Goal: Transaction & Acquisition: Subscribe to service/newsletter

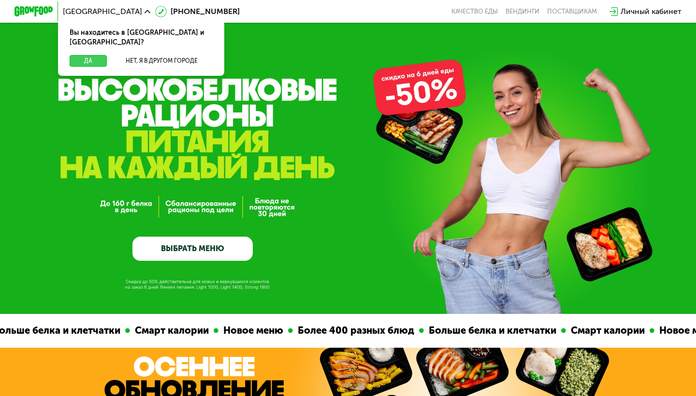
click at [89, 55] on button "Да" at bounding box center [88, 61] width 37 height 12
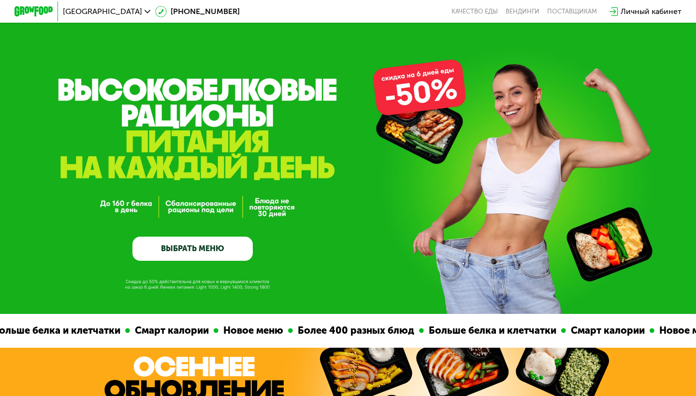
click at [188, 253] on link "ВЫБРАТЬ МЕНЮ" at bounding box center [192, 249] width 120 height 24
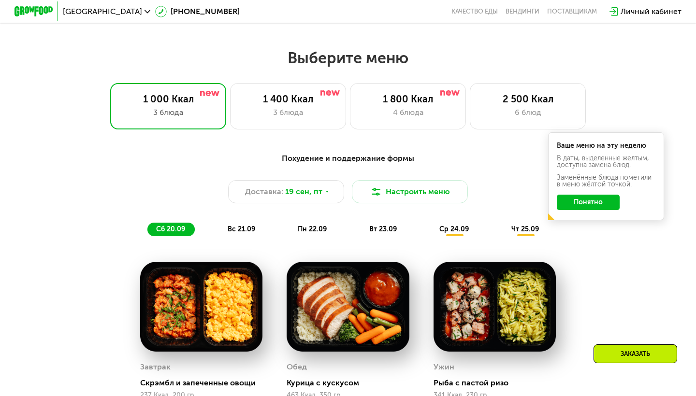
scroll to position [614, 0]
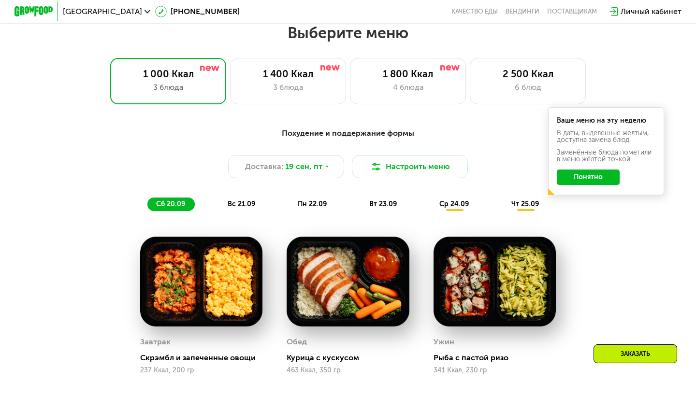
click at [577, 177] on button "Понятно" at bounding box center [588, 177] width 63 height 15
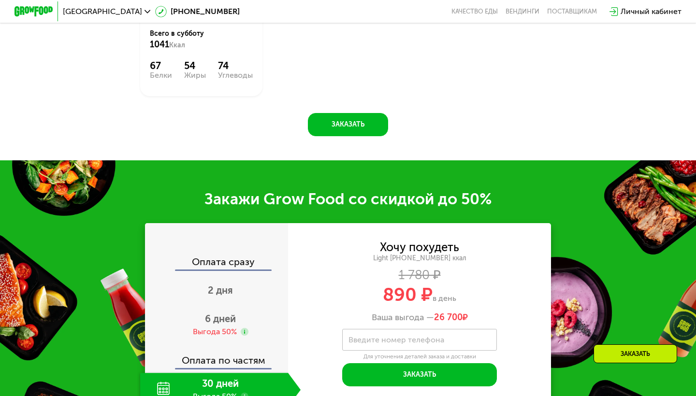
scroll to position [1039, 0]
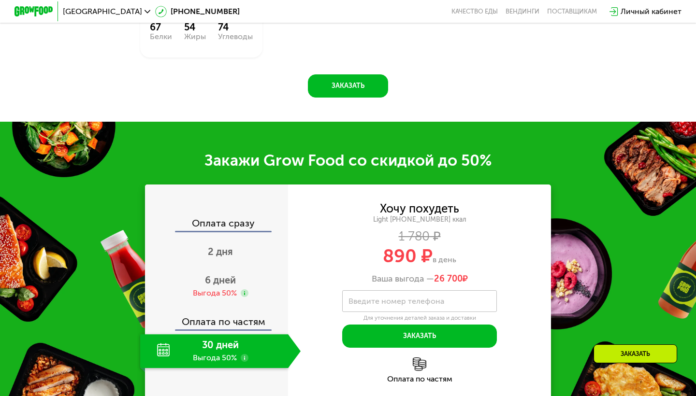
click at [431, 302] on label "Введите номер телефона" at bounding box center [396, 301] width 96 height 5
click at [431, 302] on input "Введите номер телефона" at bounding box center [419, 301] width 155 height 22
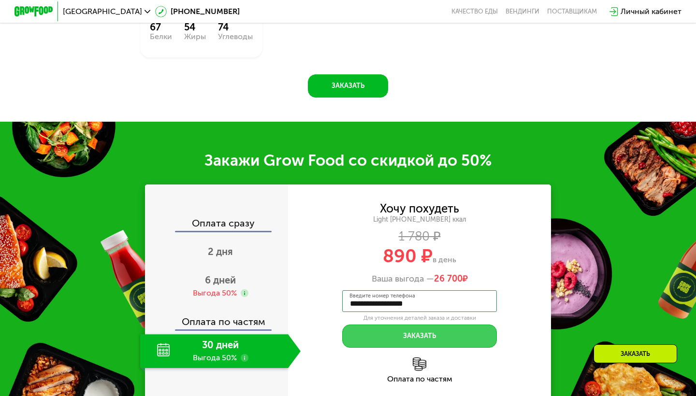
type input "**********"
click at [416, 334] on button "Заказать" at bounding box center [419, 336] width 155 height 23
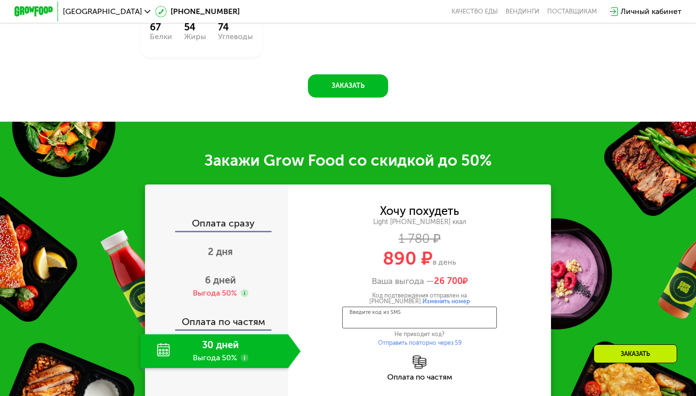
click at [412, 318] on input "Введите код из SMS" at bounding box center [419, 318] width 155 height 22
type input "****"
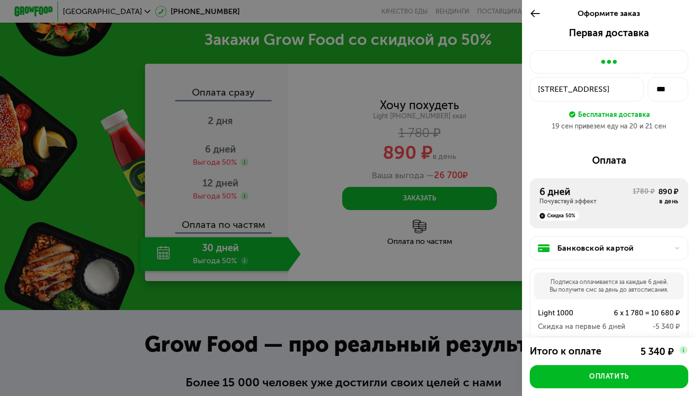
scroll to position [1155, 0]
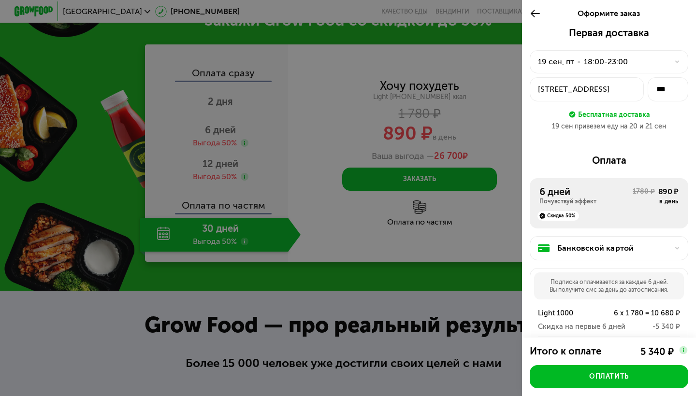
click at [637, 319] on div at bounding box center [348, 198] width 696 height 396
click at [427, 183] on div at bounding box center [348, 198] width 696 height 396
click at [643, 314] on div at bounding box center [348, 198] width 696 height 396
click at [436, 183] on div at bounding box center [348, 198] width 696 height 396
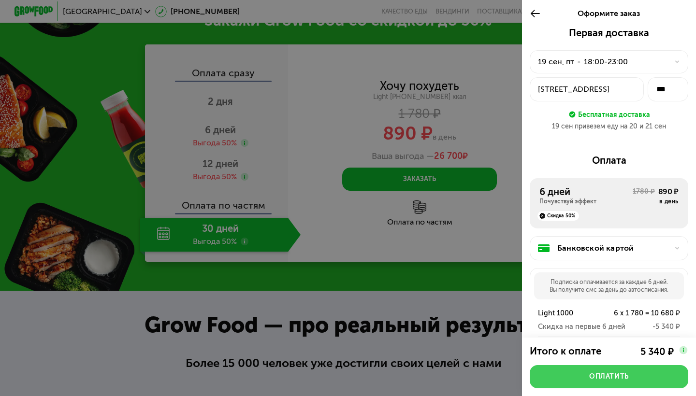
click at [586, 384] on button "Оплатить" at bounding box center [609, 376] width 158 height 23
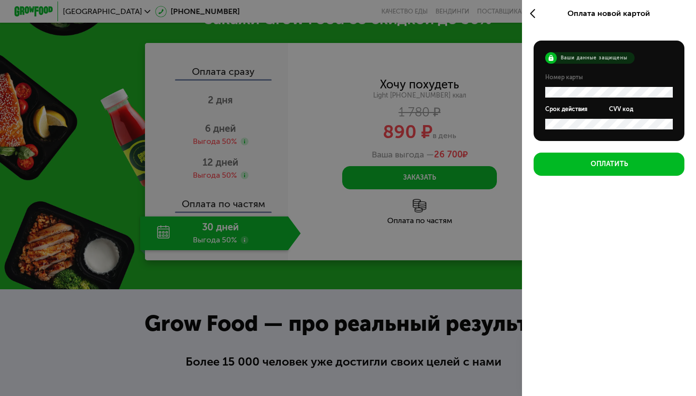
scroll to position [1159, 0]
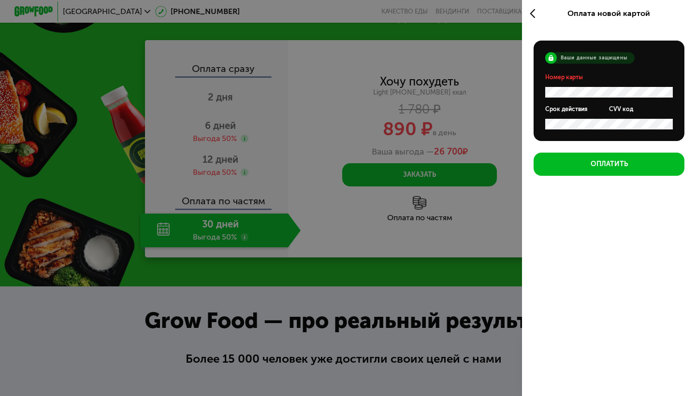
click at [682, 354] on img at bounding box center [683, 350] width 10 height 10
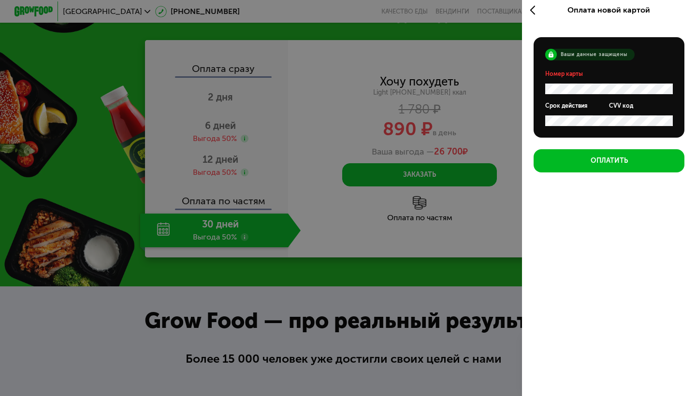
click at [682, 348] on img at bounding box center [683, 350] width 10 height 10
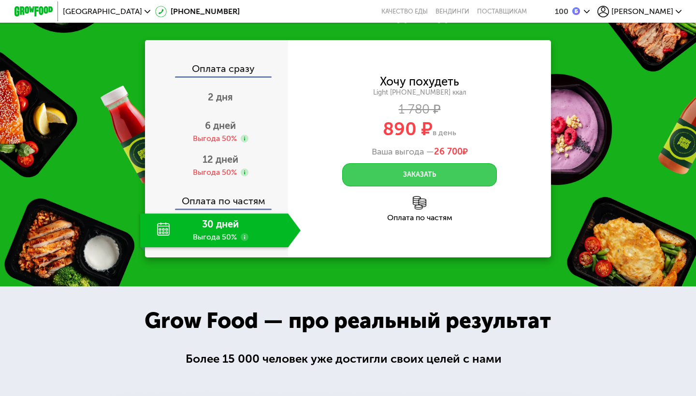
click at [440, 178] on button "Заказать" at bounding box center [419, 174] width 155 height 23
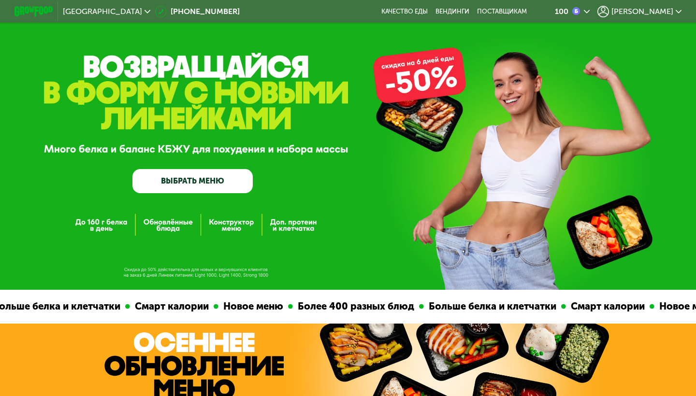
click at [651, 9] on span "[PERSON_NAME]" at bounding box center [642, 12] width 62 height 8
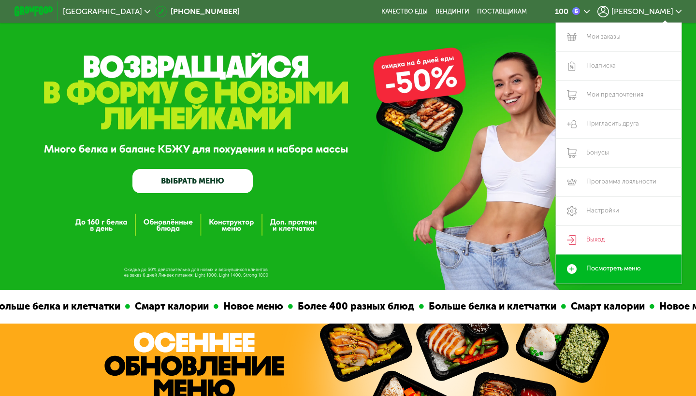
click at [332, 232] on div "GrowFood — доставка правильного питания ВЫБРАТЬ МЕНЮ" at bounding box center [348, 145] width 696 height 290
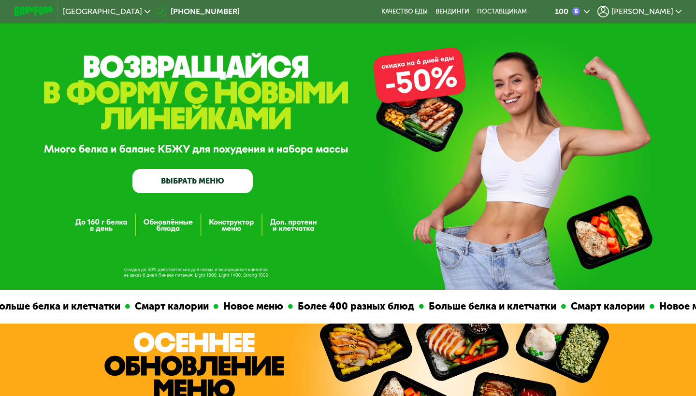
click at [200, 182] on link "ВЫБРАТЬ МЕНЮ" at bounding box center [192, 181] width 120 height 24
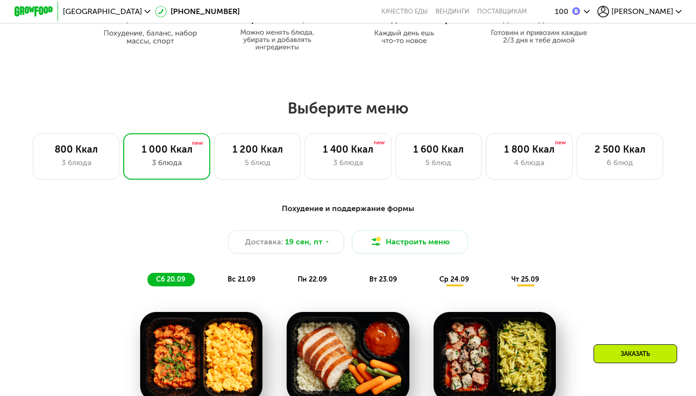
scroll to position [589, 0]
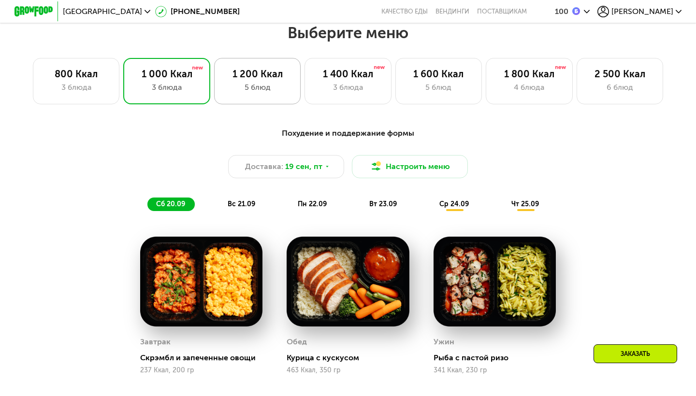
click at [261, 87] on div "5 блюд" at bounding box center [257, 88] width 66 height 12
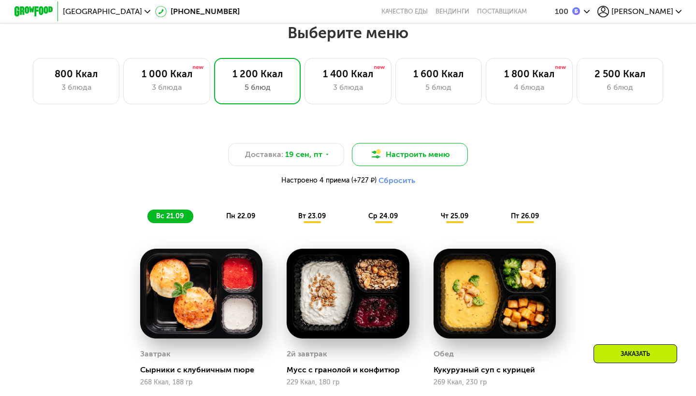
click at [404, 160] on button "Настроить меню" at bounding box center [410, 154] width 116 height 23
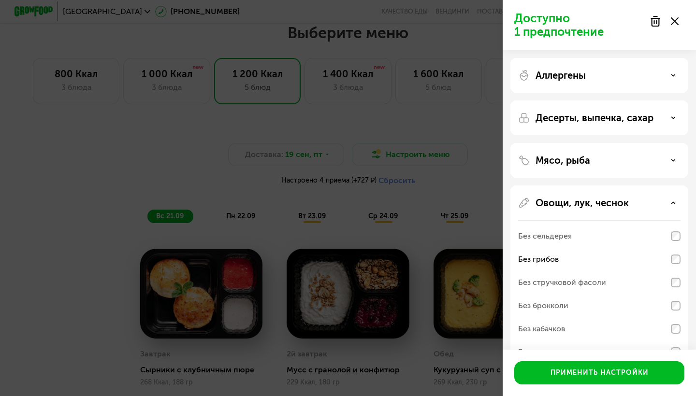
click at [689, 216] on div "Аллергены Десерты, выпечка, сахар Мясо, рыба Овощи, лук, чеснок Без сельдерея Б…" at bounding box center [599, 307] width 193 height 515
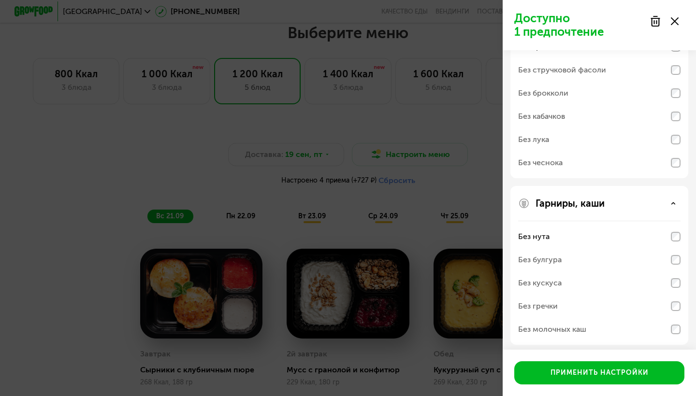
scroll to position [217, 0]
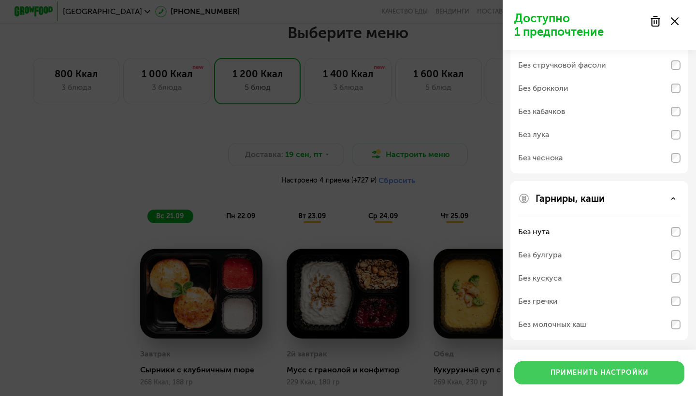
click at [581, 380] on button "Применить настройки" at bounding box center [599, 372] width 170 height 23
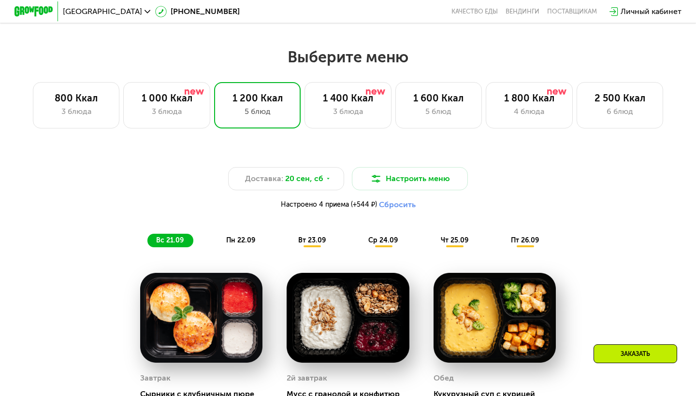
click at [665, 226] on div "Доставка: 20 сен, сб Настроить меню Настроено 4 приема (+544 ₽) Сбросить вс 21.…" at bounding box center [348, 392] width 696 height 509
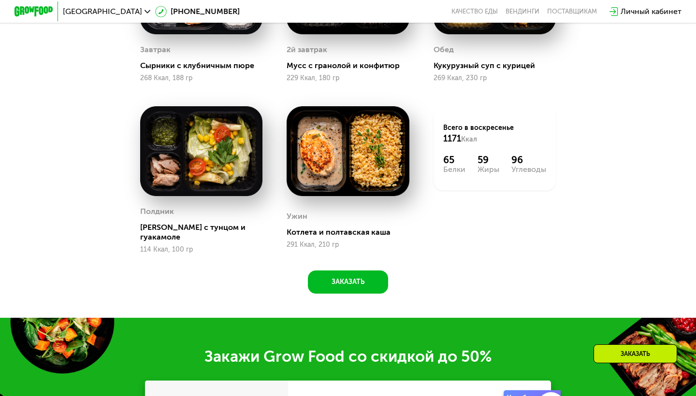
scroll to position [976, 0]
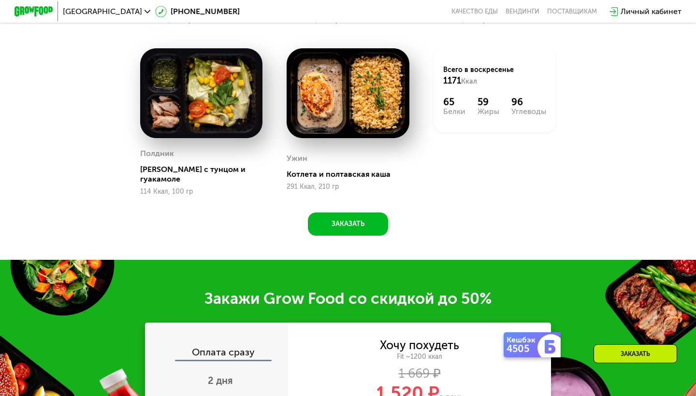
click at [552, 245] on div "Доставка: 20 сен, сб Настроить меню Настроено 4 приема (+544 ₽) Сбросить вс 21.…" at bounding box center [348, 6] width 696 height 509
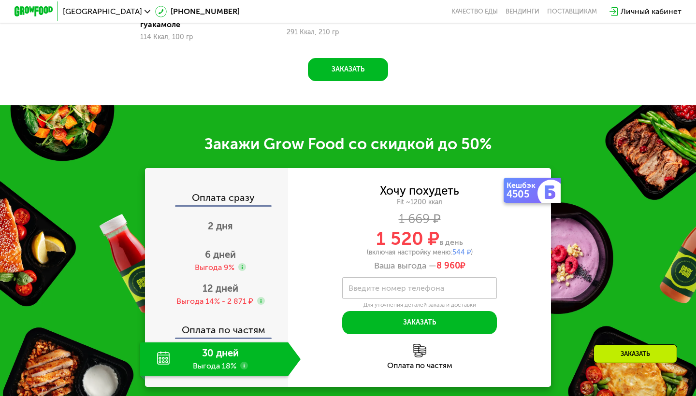
scroll to position [1150, 0]
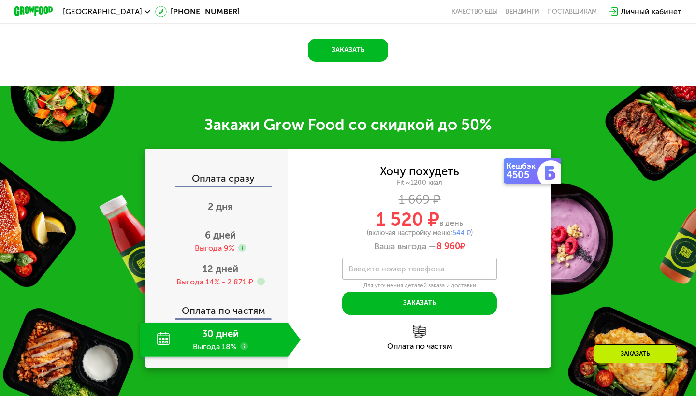
click at [234, 331] on div "30 дней Выгода 18%" at bounding box center [214, 340] width 148 height 34
click at [343, 40] on button "Заказать" at bounding box center [348, 50] width 80 height 23
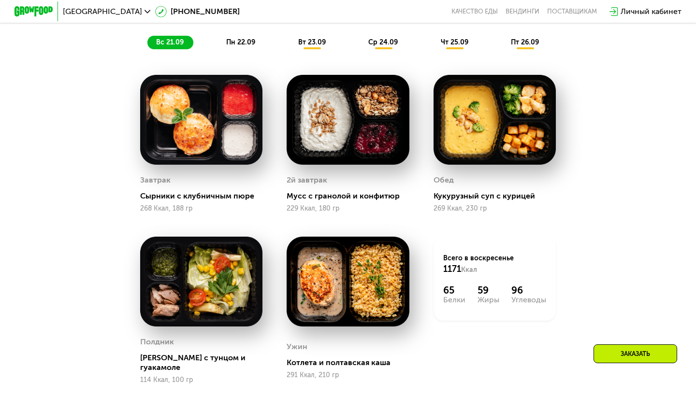
scroll to position [1097, 0]
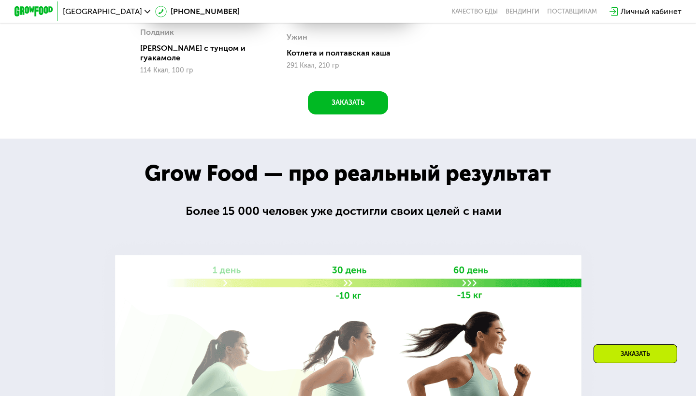
click at [637, 354] on div "Заказать" at bounding box center [635, 354] width 84 height 19
click at [355, 91] on button "Заказать" at bounding box center [348, 102] width 80 height 23
click at [348, 91] on button "Заказать" at bounding box center [348, 102] width 80 height 23
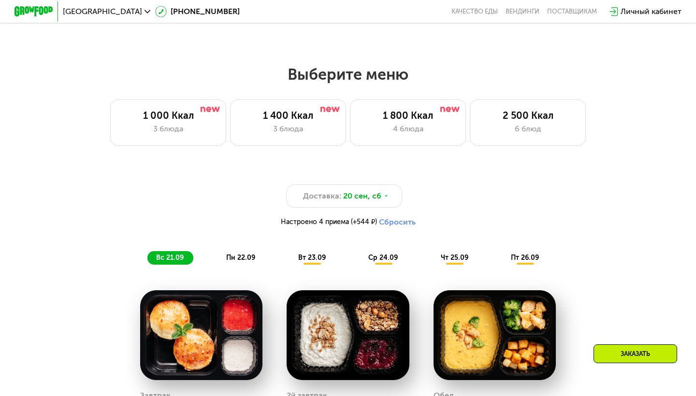
scroll to position [580, 0]
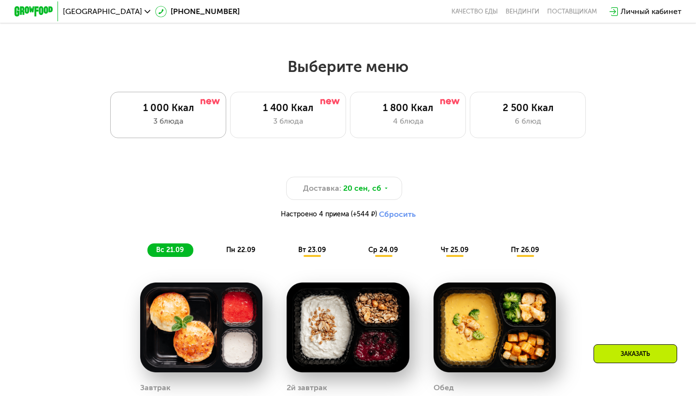
click at [159, 115] on div "3 блюда" at bounding box center [168, 121] width 96 height 12
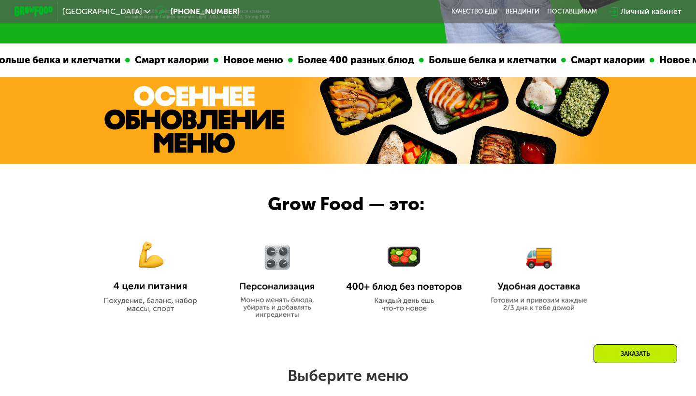
scroll to position [232, 0]
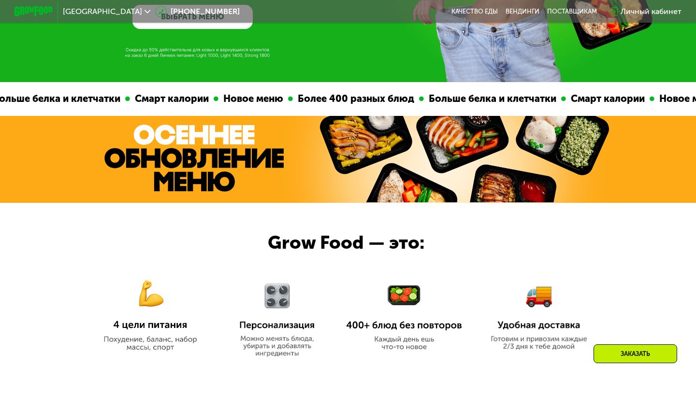
click at [639, 352] on div "Заказать" at bounding box center [635, 354] width 84 height 19
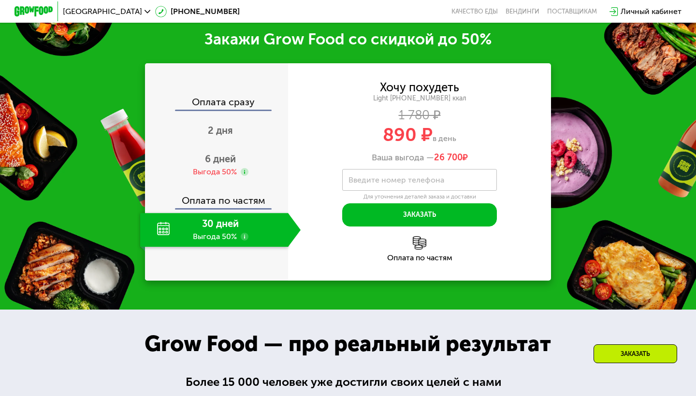
click at [652, 14] on div "Личный кабинет" at bounding box center [650, 12] width 61 height 12
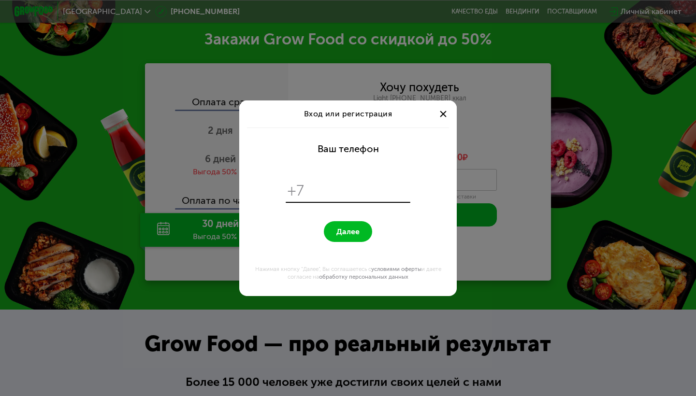
scroll to position [0, 0]
type input "**********"
click at [350, 230] on span "Далее" at bounding box center [347, 231] width 23 height 9
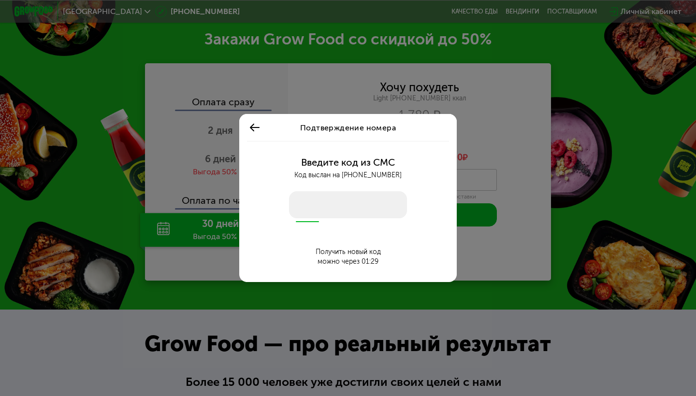
click at [338, 200] on input "number" at bounding box center [348, 204] width 118 height 27
type input "****"
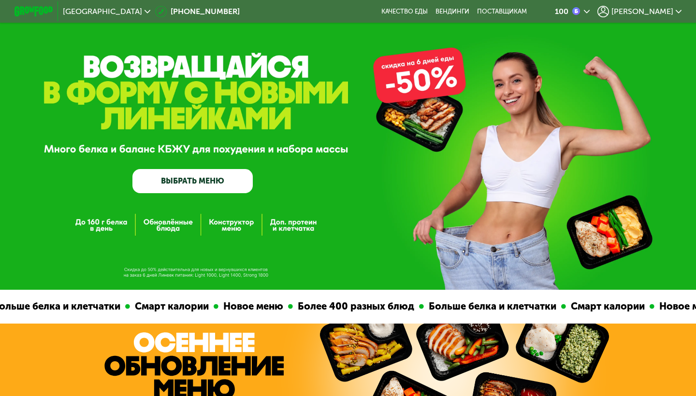
click at [656, 8] on span "[PERSON_NAME]" at bounding box center [642, 12] width 62 height 8
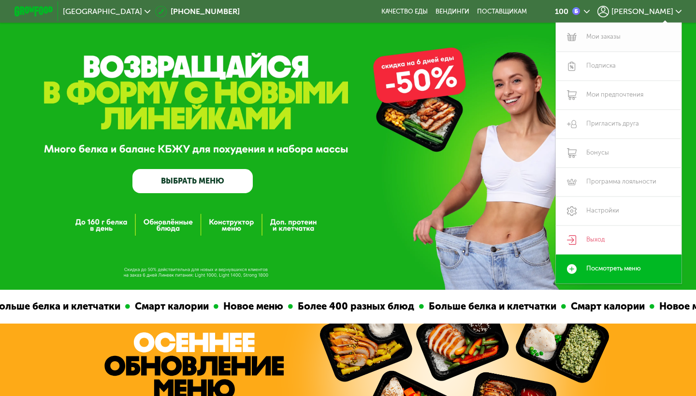
click at [618, 34] on link "Мои заказы" at bounding box center [619, 37] width 126 height 29
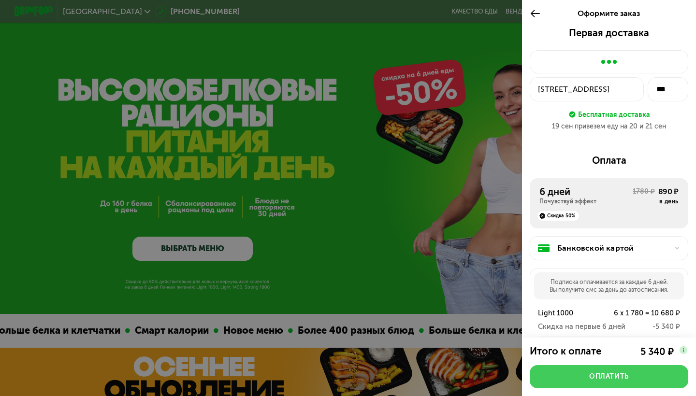
click at [606, 376] on div "Оплатить" at bounding box center [609, 377] width 40 height 10
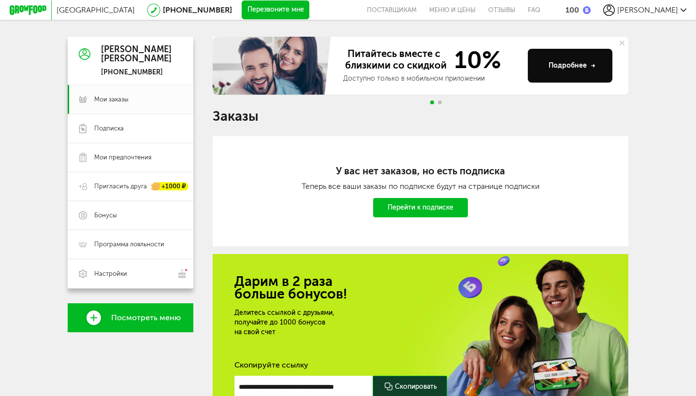
scroll to position [97, 0]
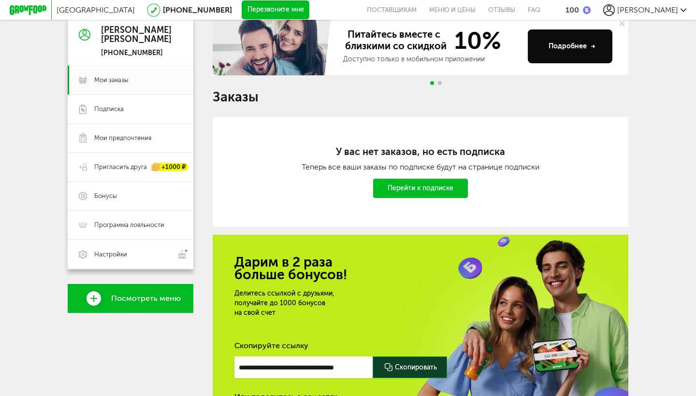
click at [440, 192] on link "Перейти к подписке" at bounding box center [420, 188] width 95 height 19
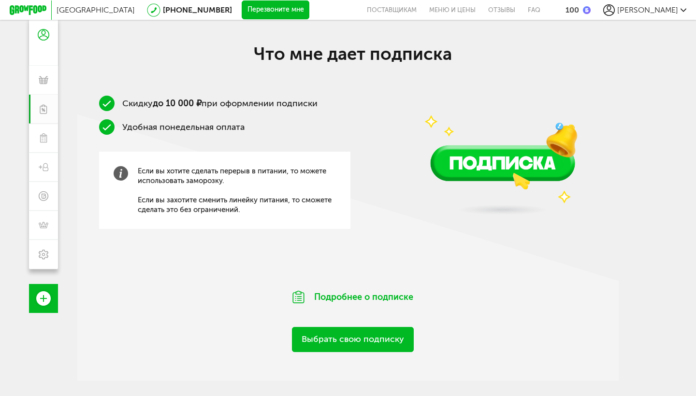
click at [364, 338] on link "Выбрать свою подписку" at bounding box center [353, 339] width 122 height 25
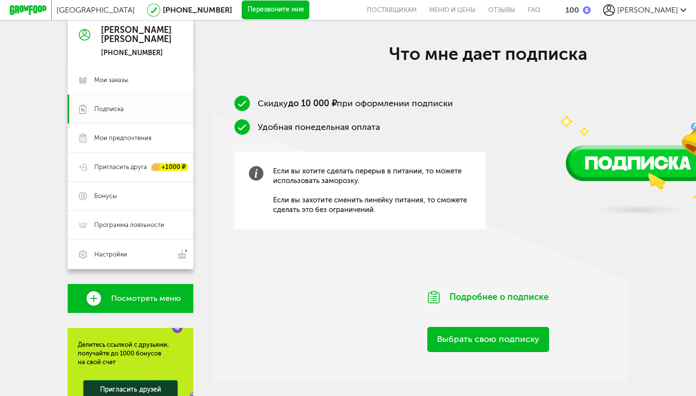
scroll to position [155, 0]
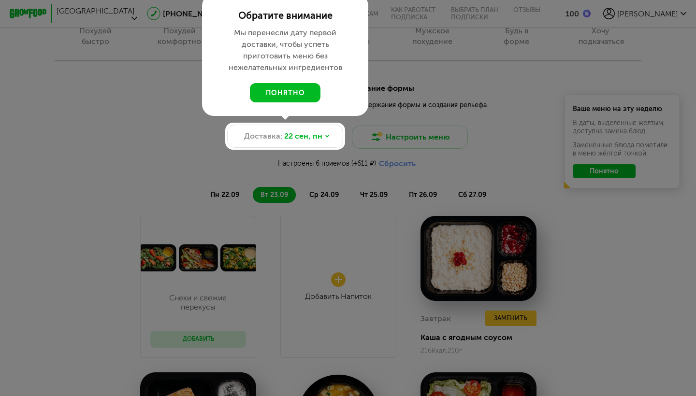
scroll to position [938, 0]
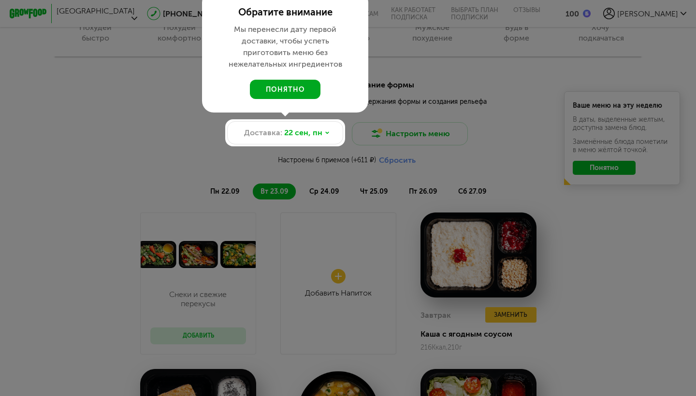
click at [292, 89] on button "понятно" at bounding box center [285, 89] width 71 height 19
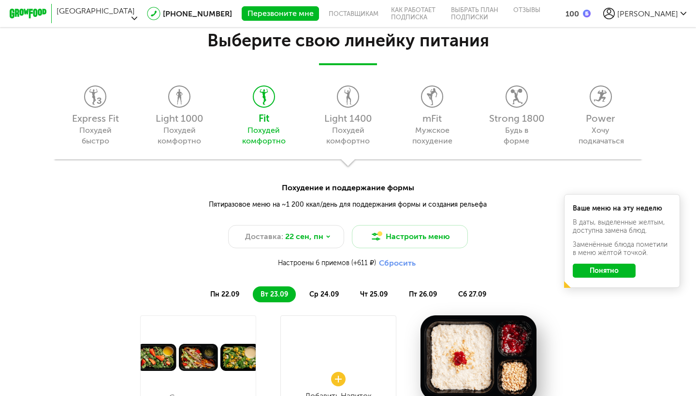
scroll to position [829, 0]
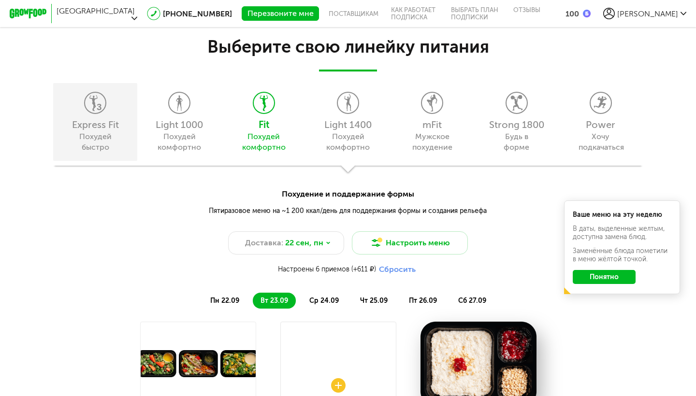
click at [104, 116] on div "Express Fit Похудей быстро" at bounding box center [95, 122] width 84 height 78
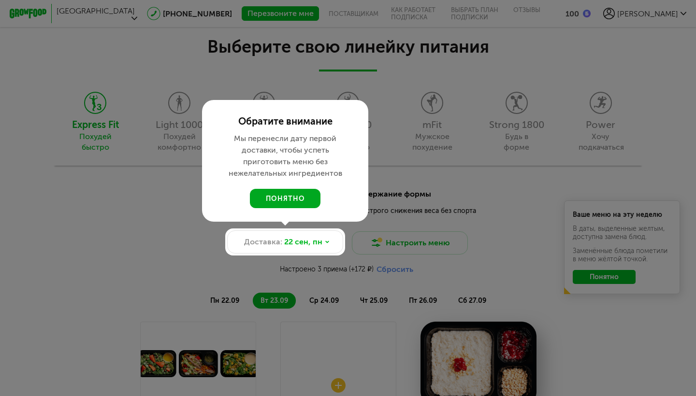
click at [290, 198] on button "понятно" at bounding box center [285, 198] width 71 height 19
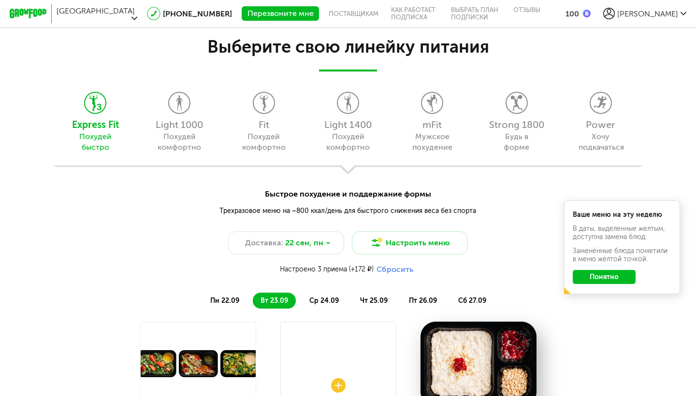
click at [504, 236] on div "Быстрое похудение и поддержание формы Трехразовое меню на ~800 ккал/день для бы…" at bounding box center [348, 221] width 696 height 66
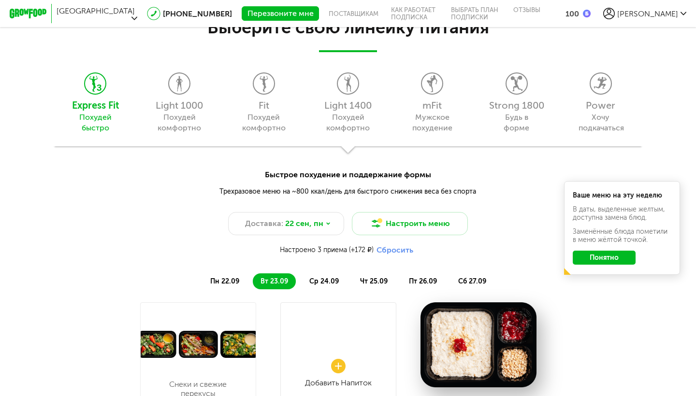
click at [624, 265] on button "Понятно" at bounding box center [604, 258] width 63 height 14
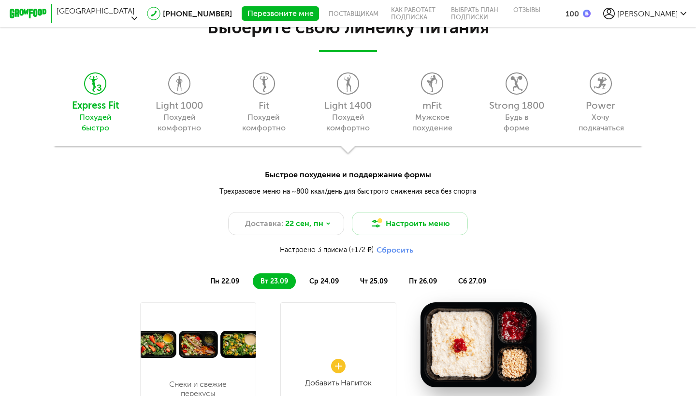
click at [593, 181] on div "Быстрое похудение и поддержание формы Трехразовое меню на ~800 ккал/день для бы…" at bounding box center [348, 182] width 696 height 27
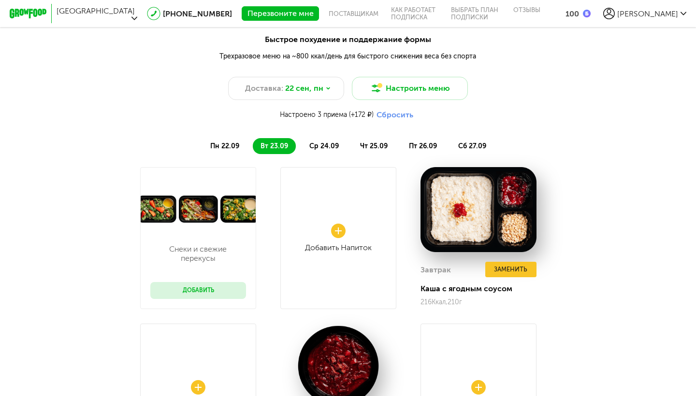
scroll to position [1003, 0]
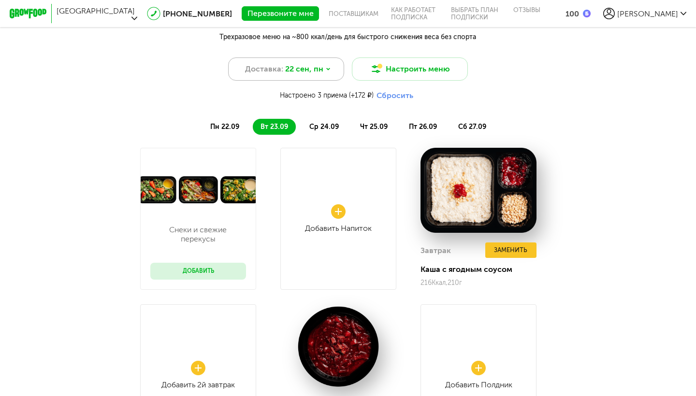
click at [322, 67] on div "Доставка: [DATE]" at bounding box center [286, 68] width 116 height 23
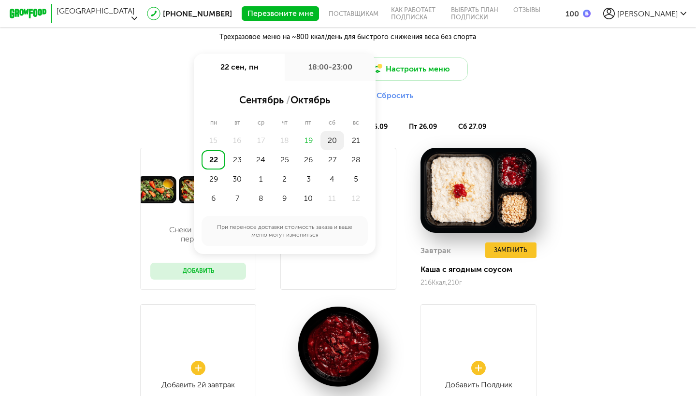
click at [328, 139] on div "20" at bounding box center [332, 140] width 24 height 19
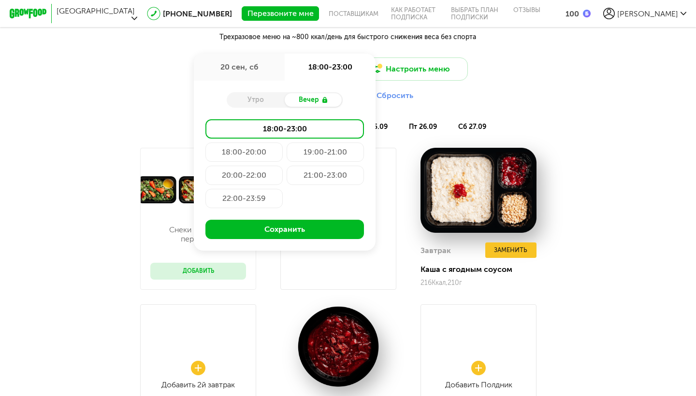
click at [534, 61] on div "Быстрое похудение и поддержание формы Трехразовое меню на ~800 ккал/день для бы…" at bounding box center [348, 47] width 696 height 66
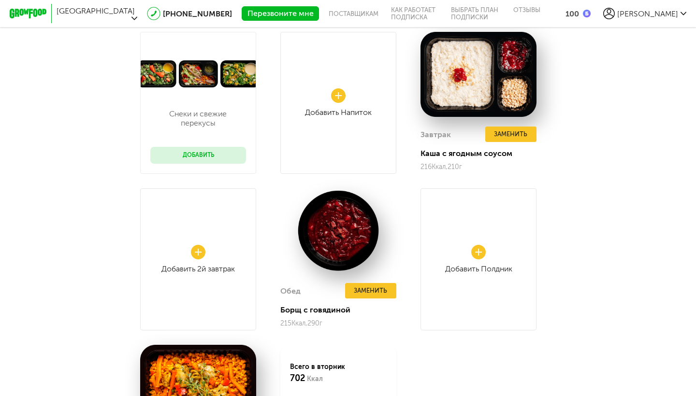
scroll to position [1158, 0]
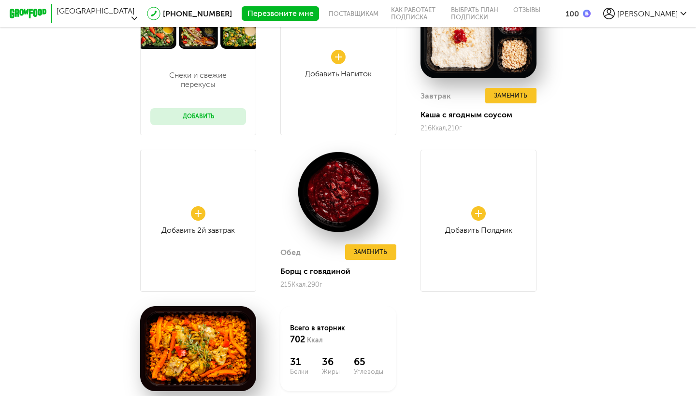
click at [568, 225] on div "Снеки и свежие перекусы Добавить Добавить Напиток Завтрак Заменить Каша с ягодн…" at bounding box center [348, 226] width 696 height 467
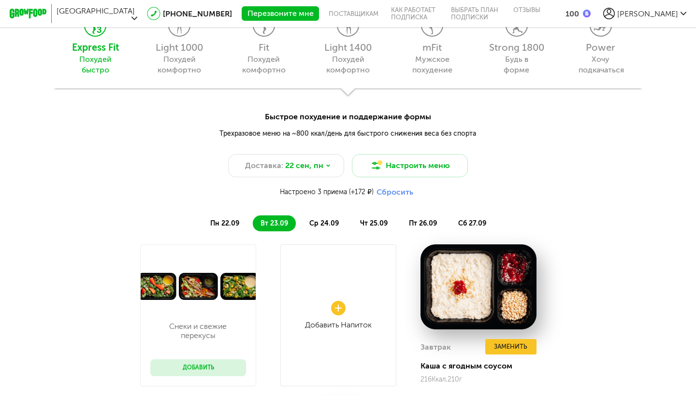
scroll to position [868, 0]
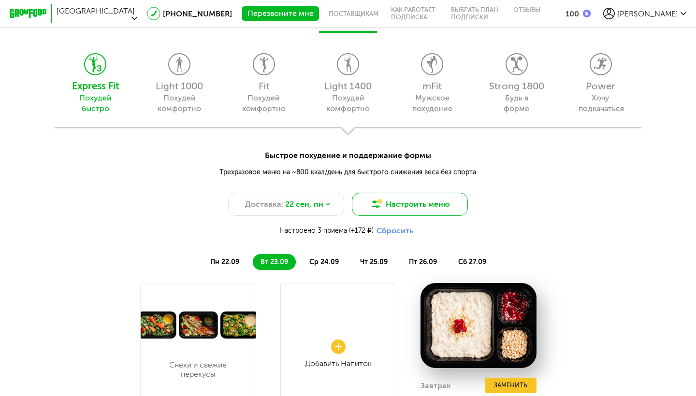
click at [425, 202] on button "Настроить меню" at bounding box center [410, 204] width 116 height 23
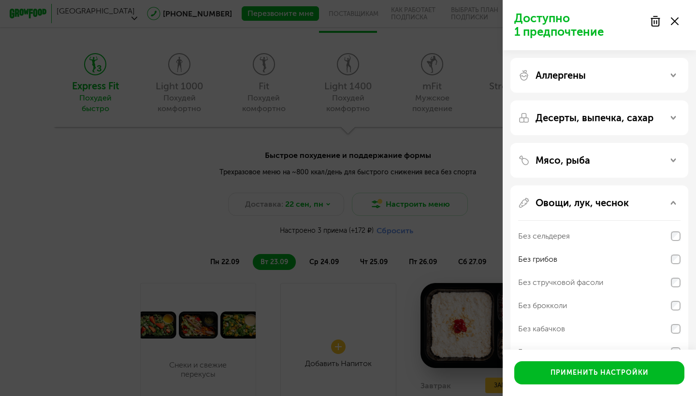
click at [688, 148] on div "Аллергены Десерты, выпечка, сахар Мясо, рыба Овощи, лук, чеснок Без сельдерея Б…" at bounding box center [599, 307] width 193 height 515
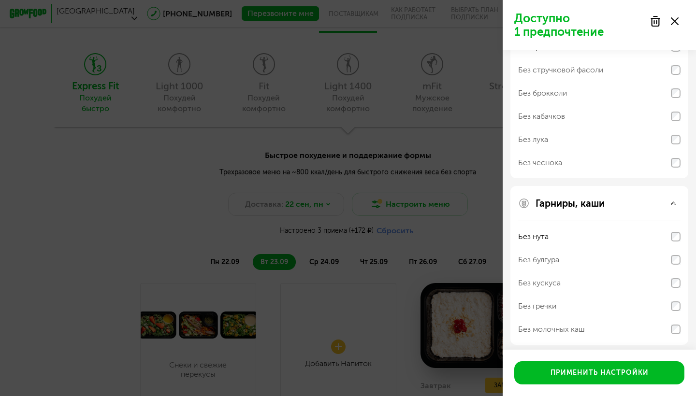
scroll to position [217, 0]
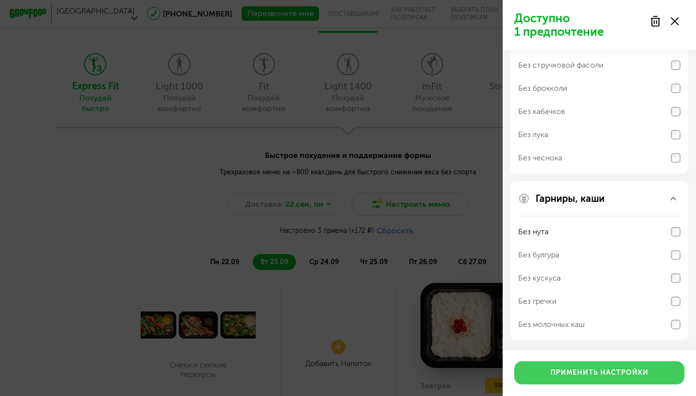
click at [584, 369] on button "Применить настройки" at bounding box center [599, 372] width 170 height 23
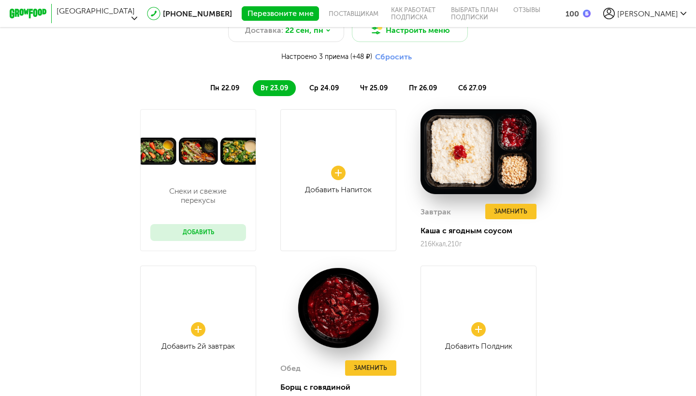
scroll to position [1022, 0]
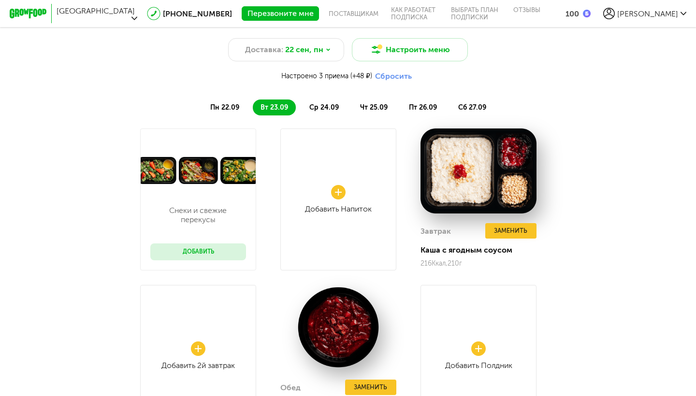
click at [202, 258] on button "Добавить" at bounding box center [198, 252] width 96 height 17
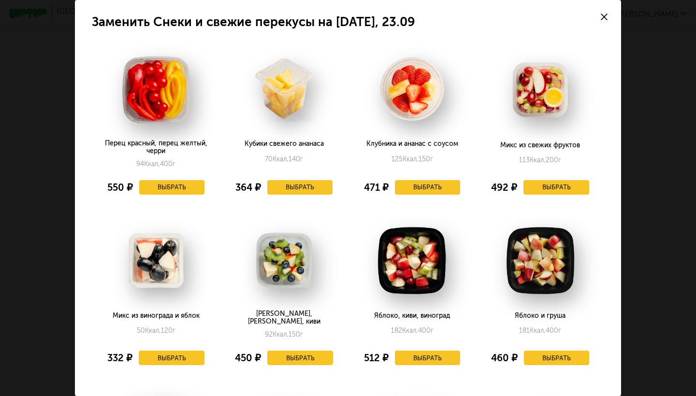
click at [579, 225] on div "Яблоко и груша 181 Ккал, 400 г 460 ₽ Выбрать" at bounding box center [540, 295] width 124 height 165
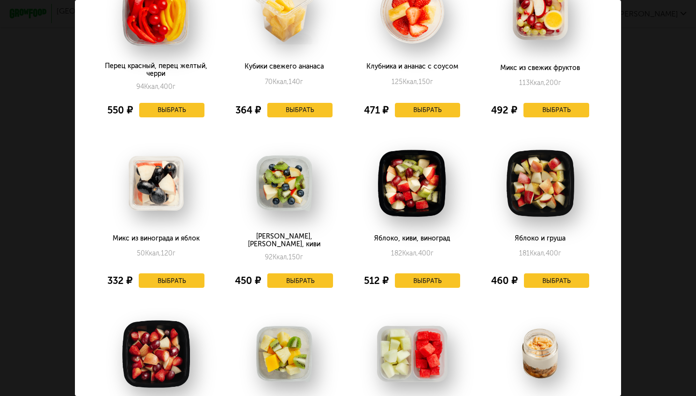
scroll to position [0, 0]
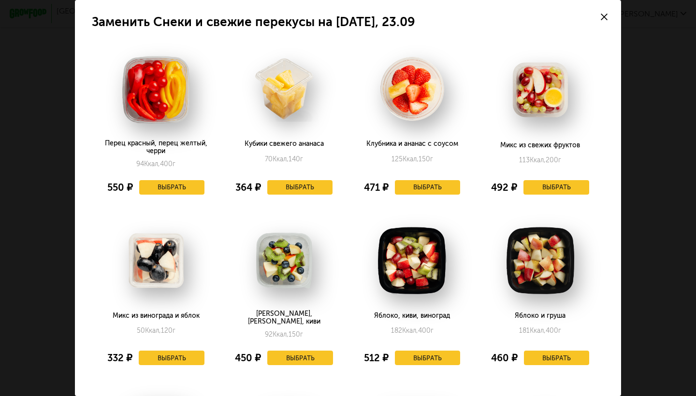
click at [602, 21] on div at bounding box center [604, 17] width 34 height 34
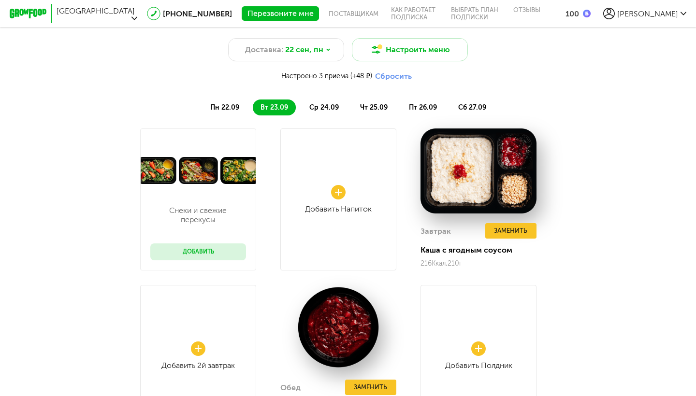
click at [577, 70] on div "Быстрое похудение и поддержание формы Трехразовое меню на ~800 ккал/день для бы…" at bounding box center [348, 286] width 696 height 618
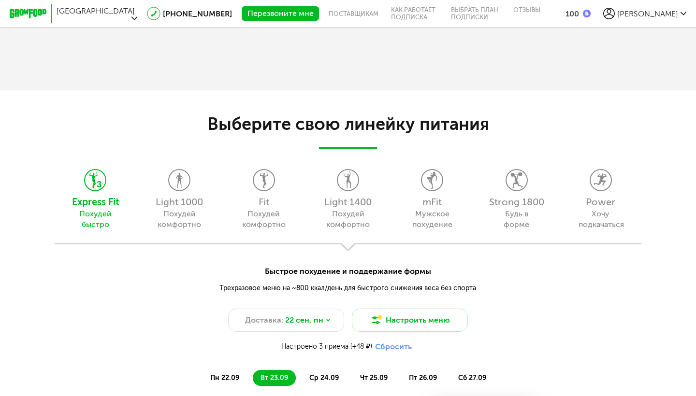
scroll to position [713, 0]
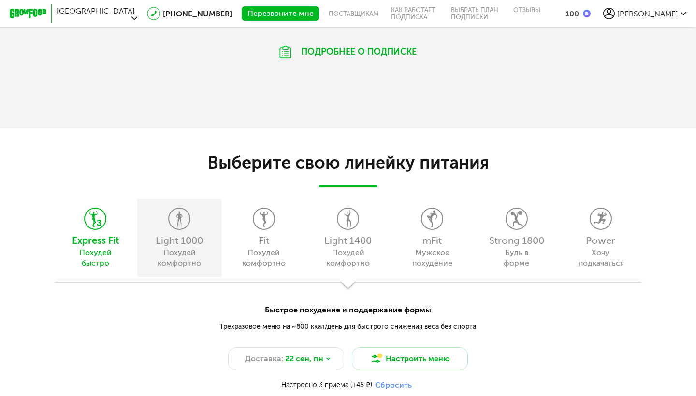
click at [180, 229] on icon at bounding box center [179, 218] width 20 height 21
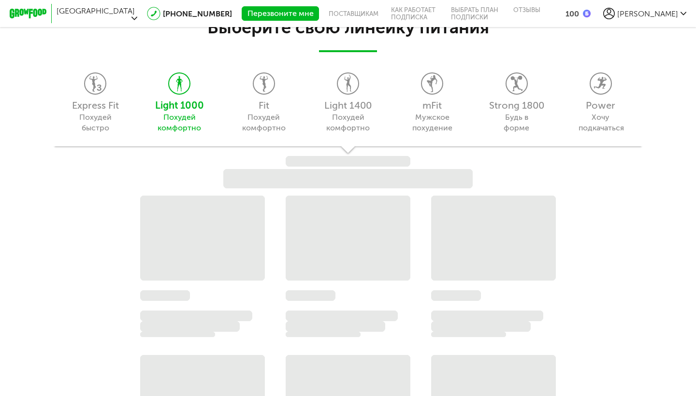
scroll to position [887, 0]
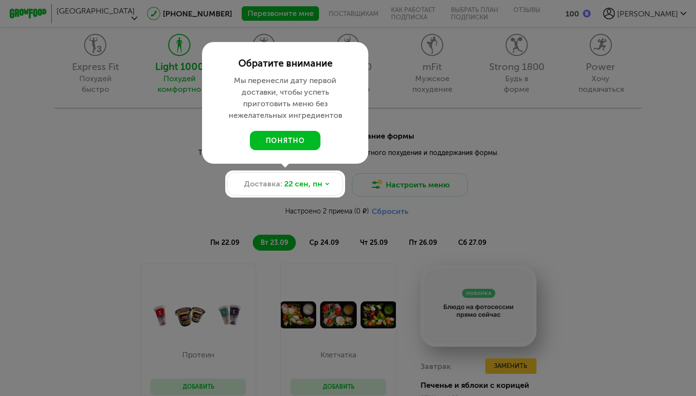
click at [277, 139] on button "понятно" at bounding box center [285, 140] width 71 height 19
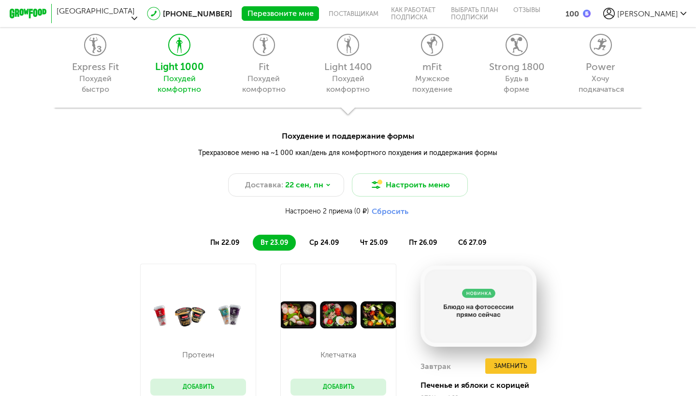
click at [618, 199] on div "Похудение и поддержание формы Трехразовое меню на ~1 000 ккал/день для комфортн…" at bounding box center [348, 343] width 696 height 461
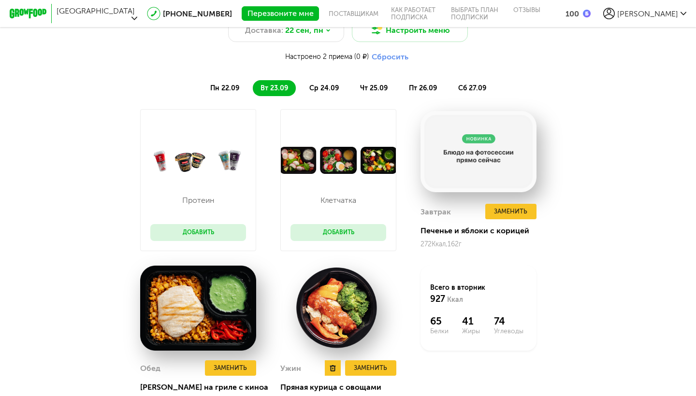
scroll to position [1061, 0]
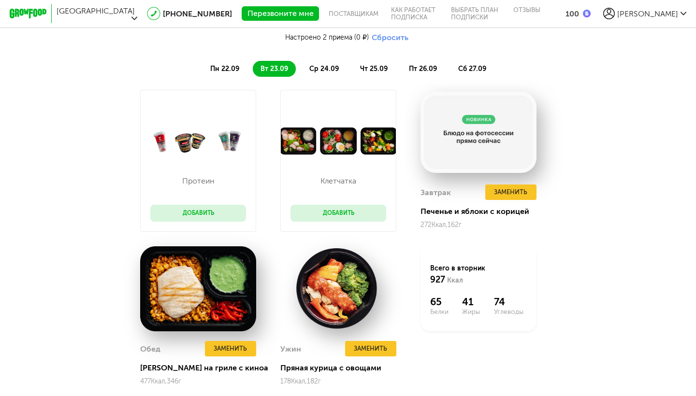
click at [592, 113] on div "Протеин Добавить [GEOGRAPHIC_DATA] Добавить Завтрак Заменить Печенье и яблоки с…" at bounding box center [348, 245] width 696 height 310
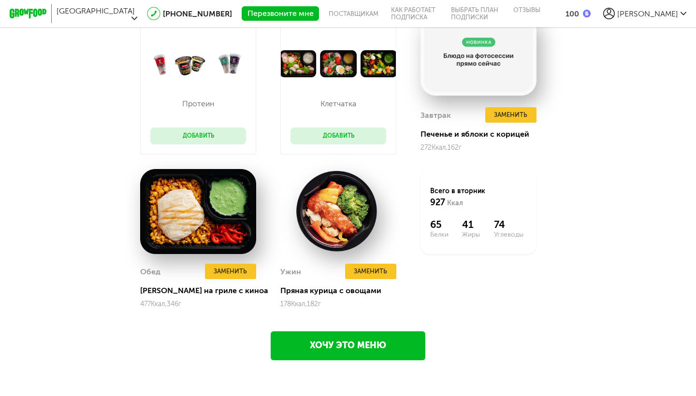
scroll to position [1158, 0]
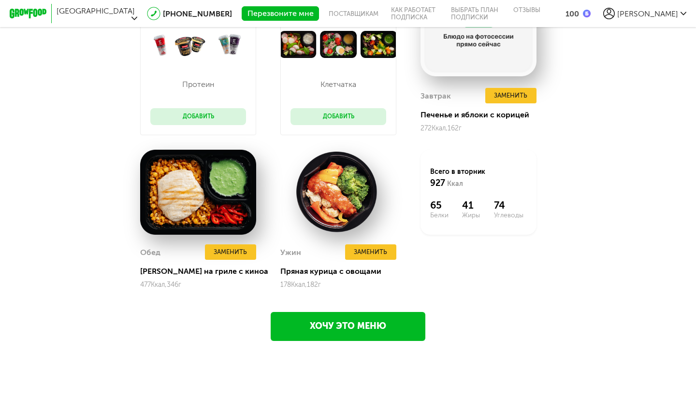
click at [373, 323] on link "Хочу это меню" at bounding box center [348, 326] width 155 height 29
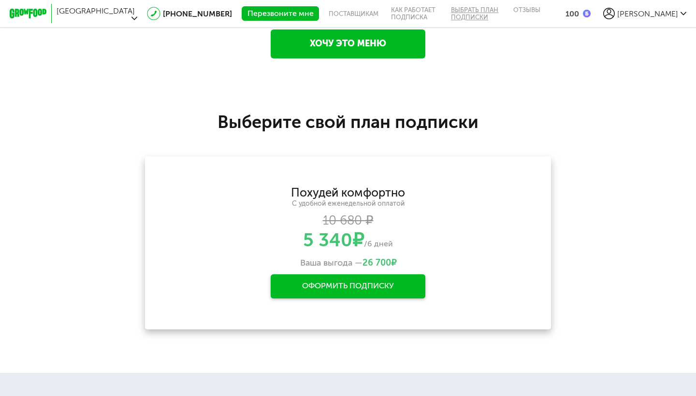
scroll to position [1504, 0]
